Goal: Task Accomplishment & Management: Manage account settings

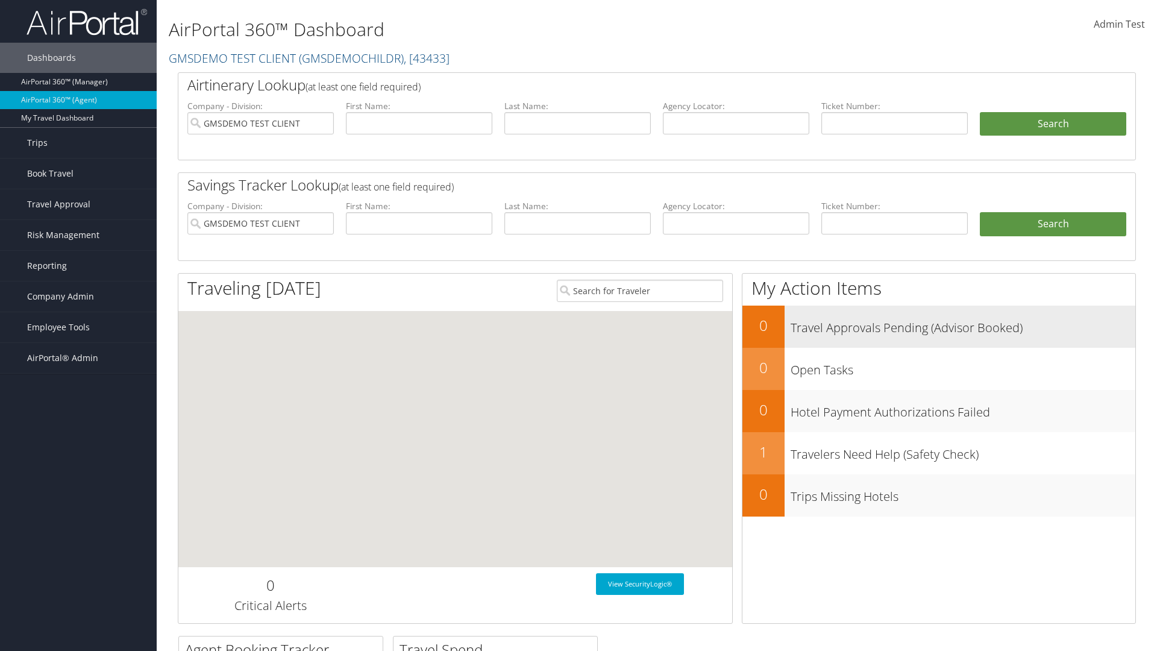
click at [939, 326] on h3 "Travel Approvals Pending (Advisor Booked)" at bounding box center [963, 324] width 345 height 23
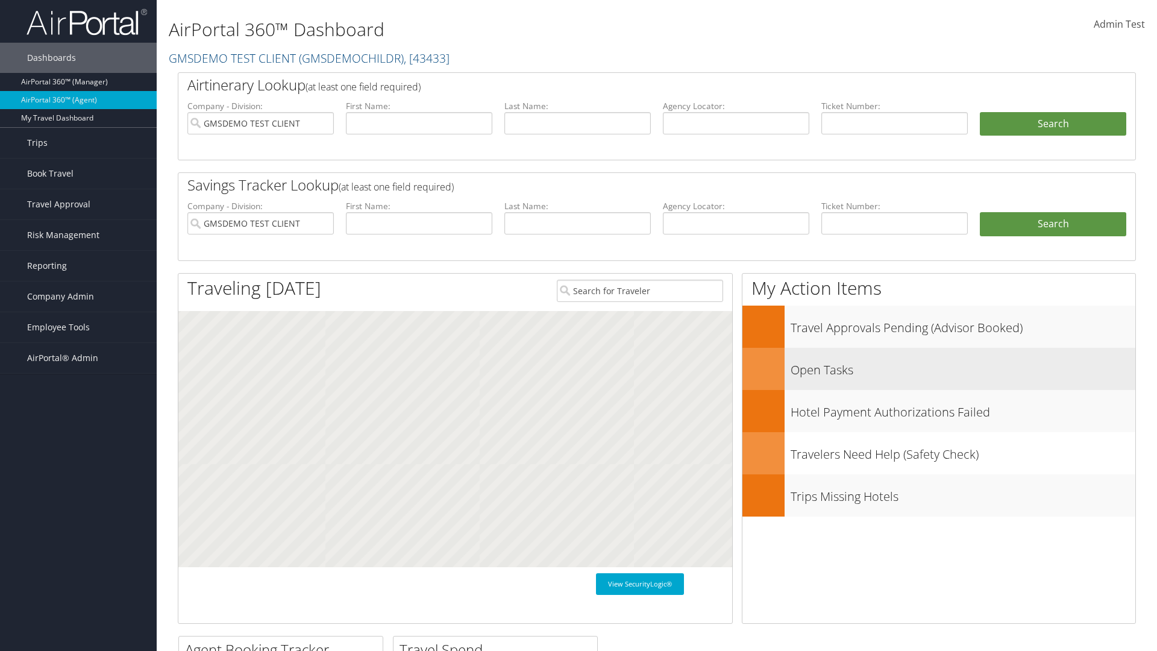
click at [939, 368] on h3 "Open Tasks" at bounding box center [963, 366] width 345 height 23
